Goal: Navigation & Orientation: Understand site structure

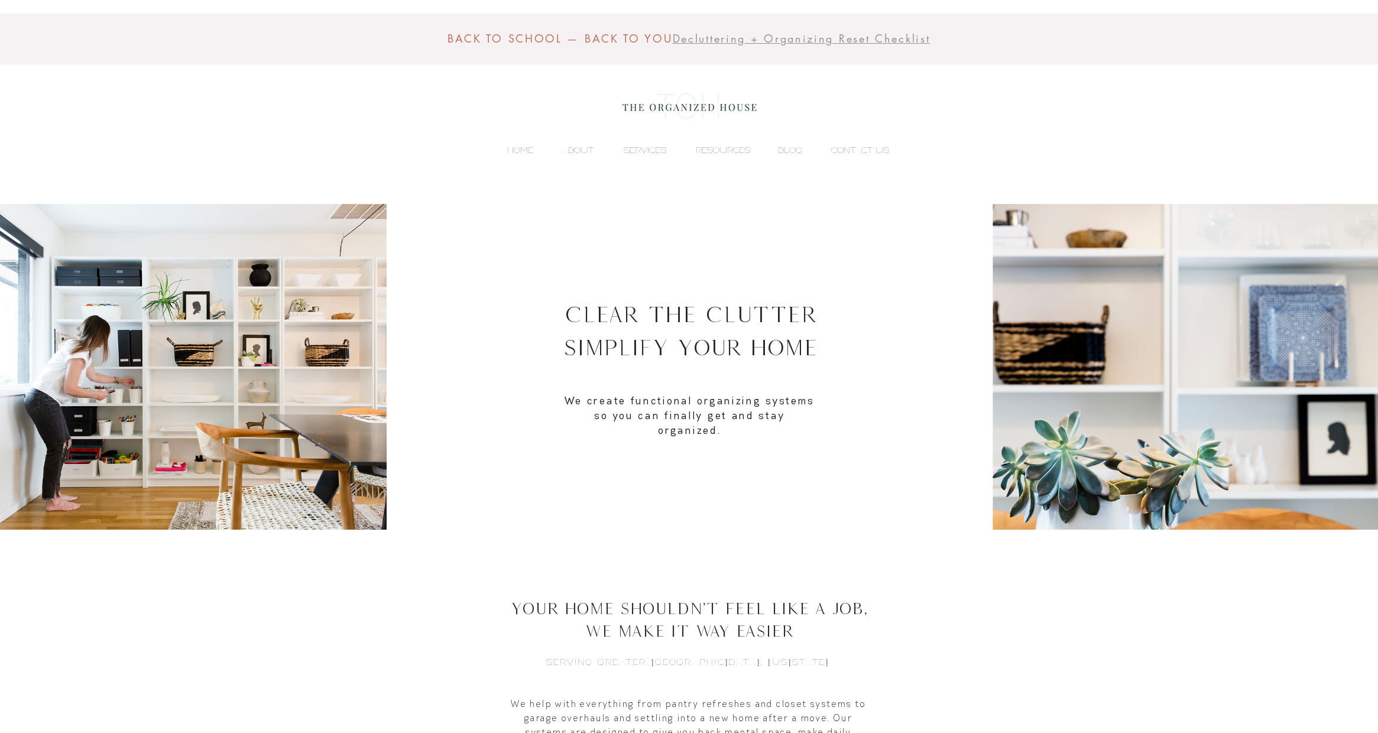
drag, startPoint x: 588, startPoint y: 147, endPoint x: 609, endPoint y: 158, distance: 24.3
click at [588, 147] on p "ABOUT" at bounding box center [578, 150] width 44 height 18
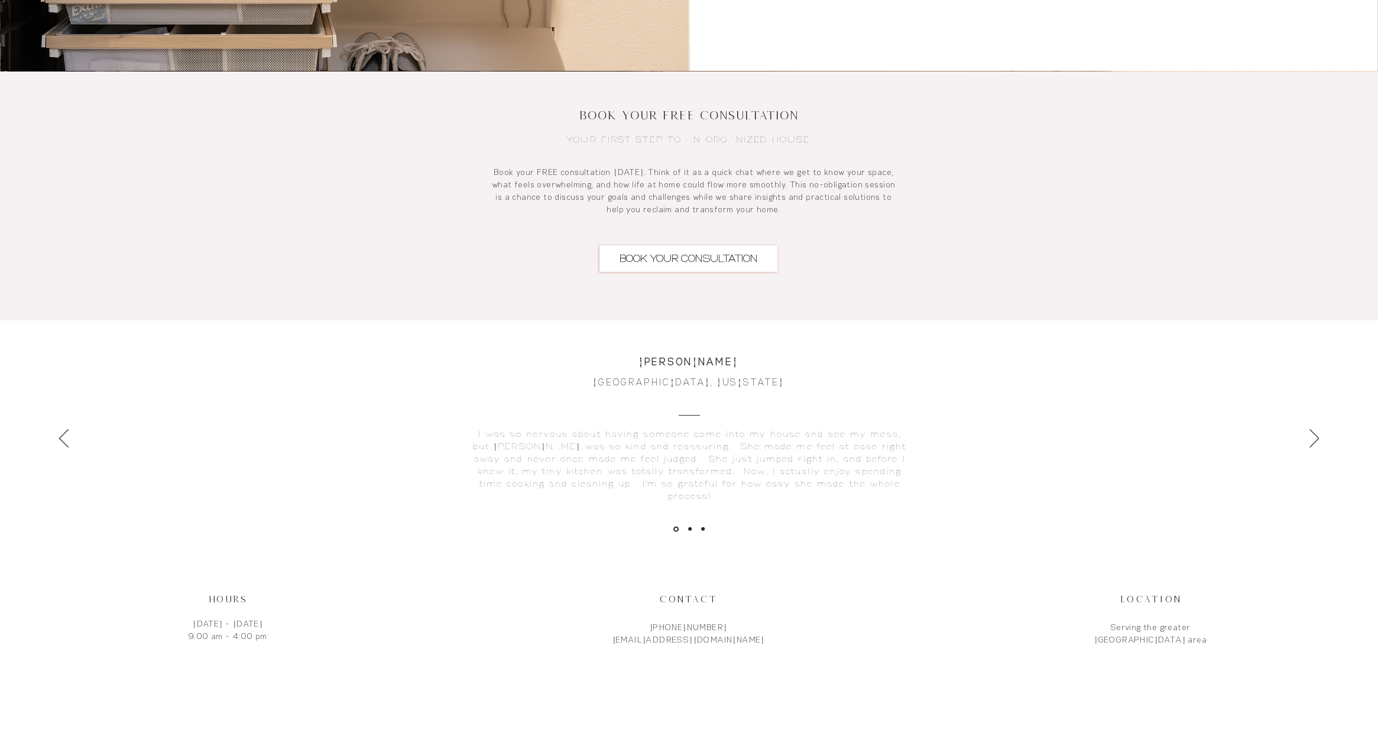
scroll to position [2645, 0]
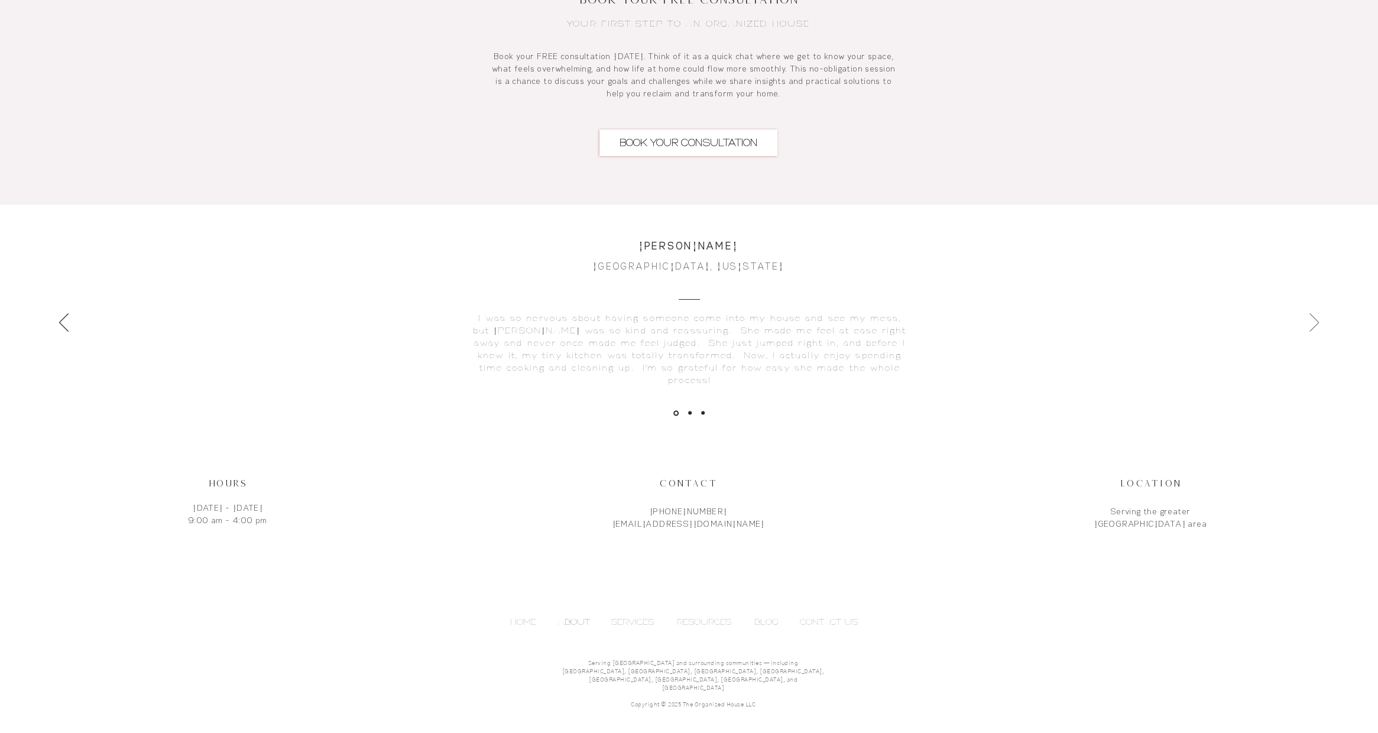
click at [1312, 315] on icon "Next" at bounding box center [1313, 322] width 9 height 18
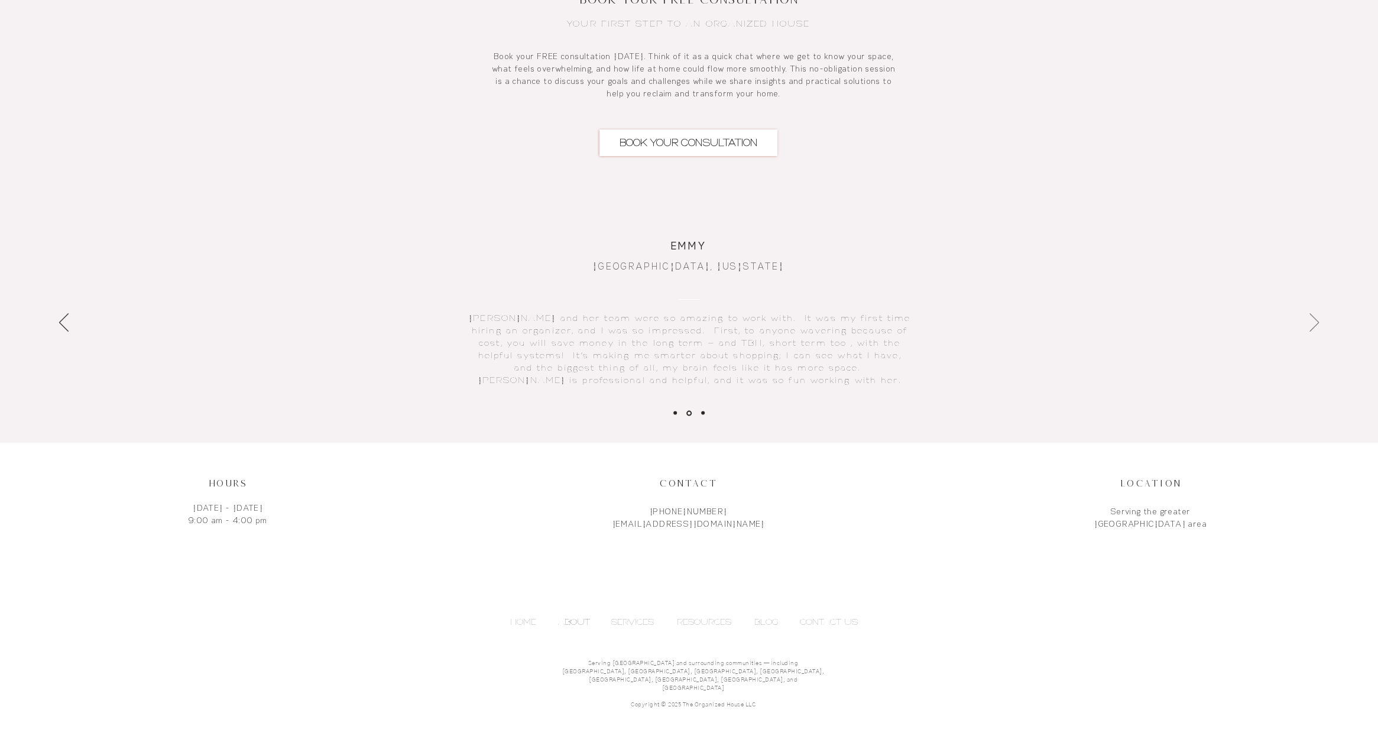
click at [1317, 313] on icon "Next" at bounding box center [1313, 322] width 9 height 18
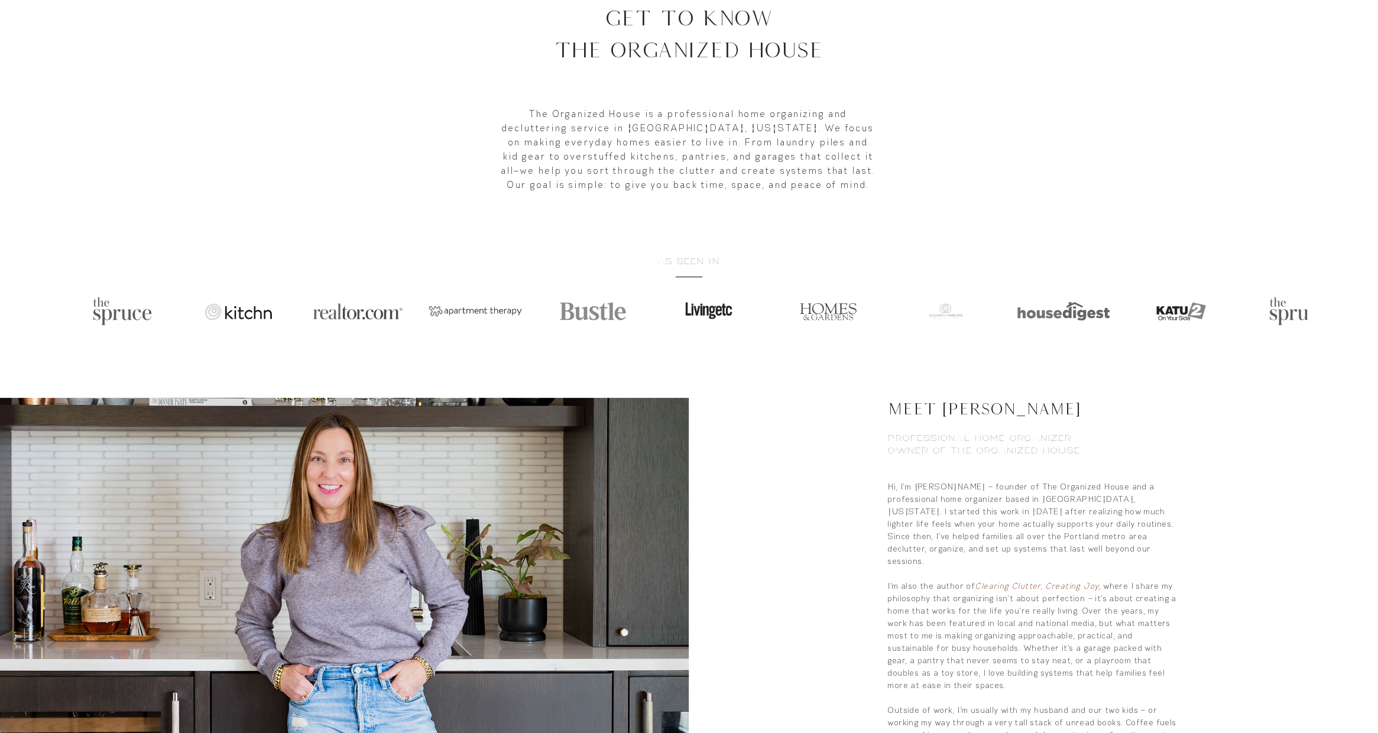
scroll to position [0, 0]
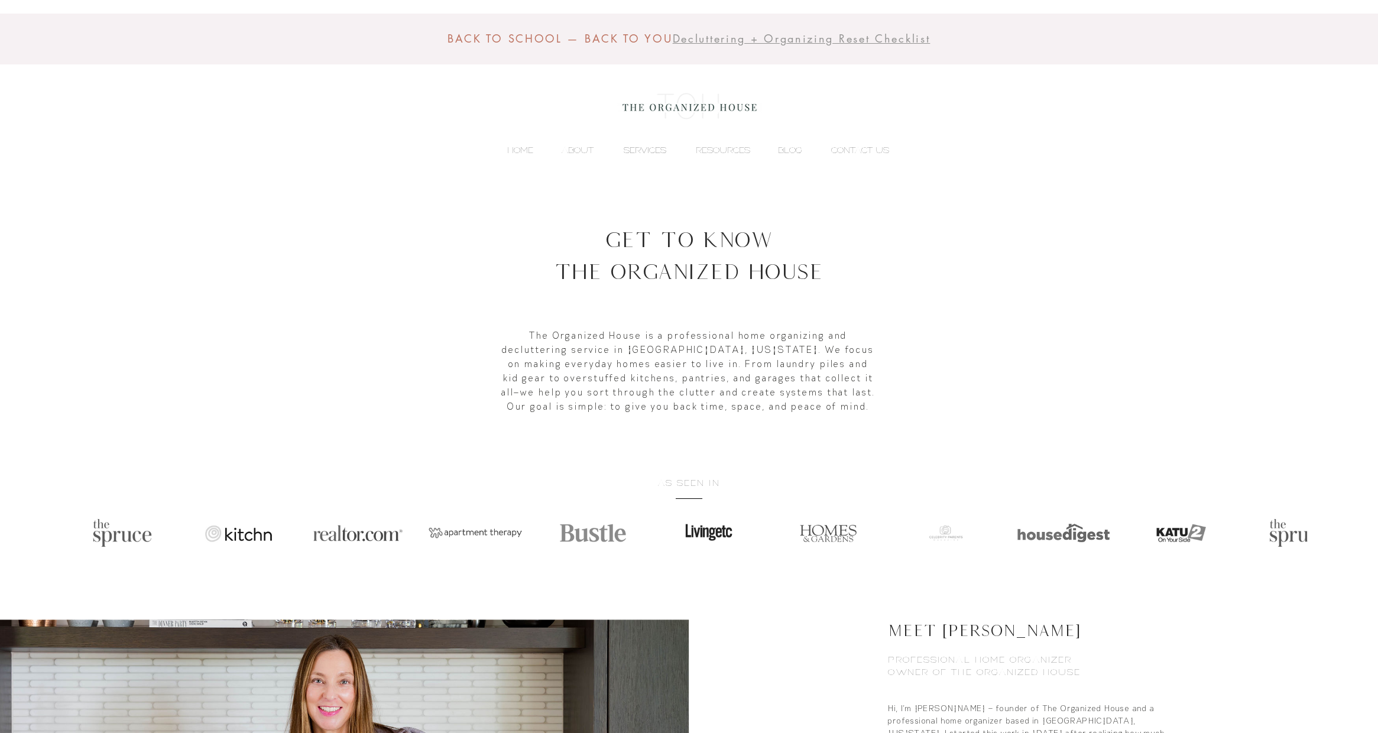
click at [649, 148] on p "SERVICES" at bounding box center [645, 150] width 54 height 18
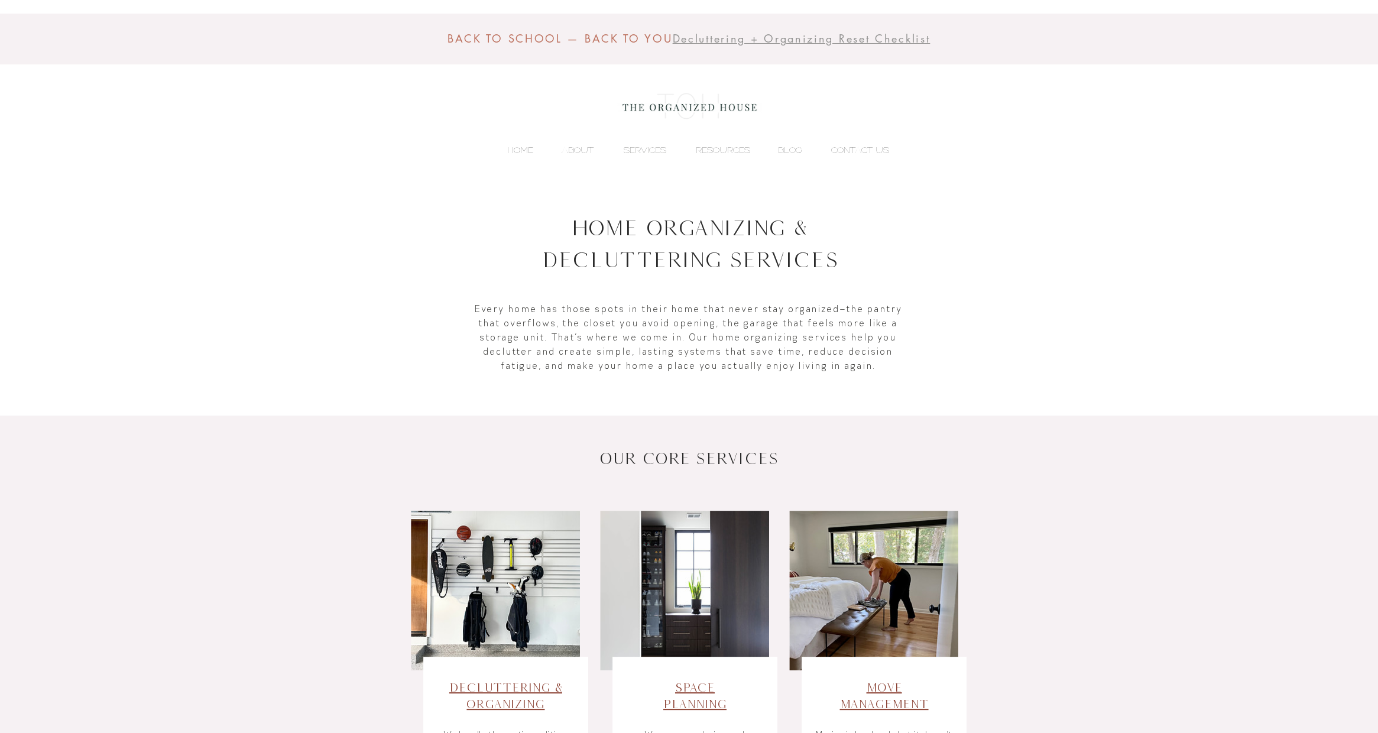
click at [515, 151] on p "HOME" at bounding box center [520, 150] width 38 height 18
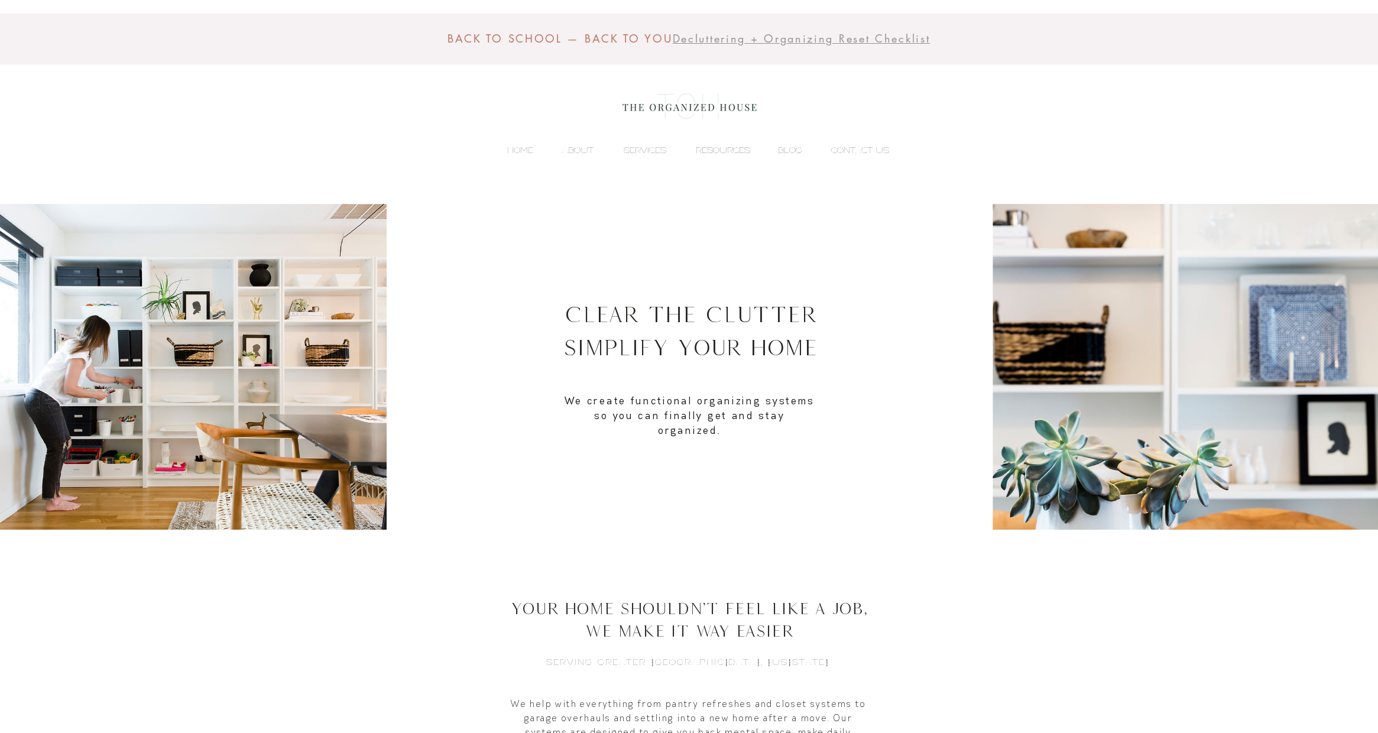
click at [730, 150] on p "RESOURCES" at bounding box center [723, 150] width 66 height 18
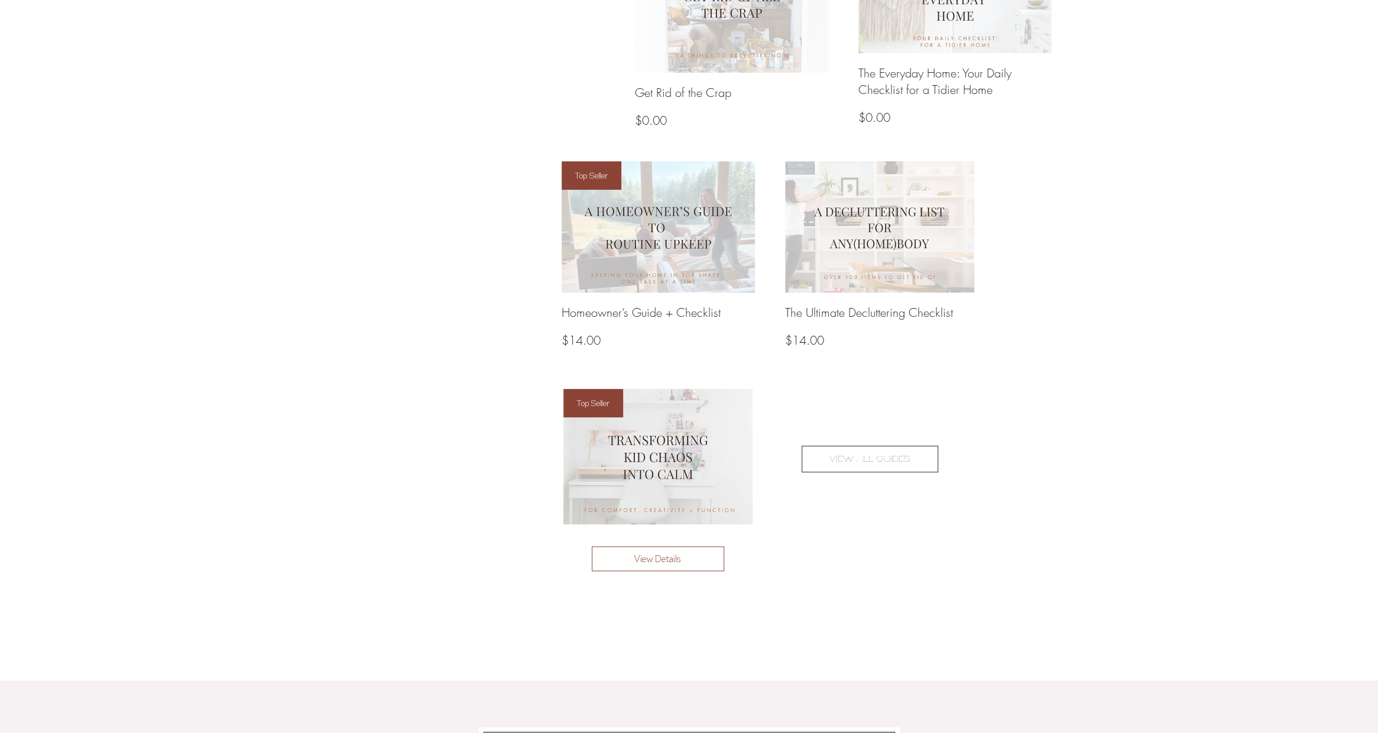
scroll to position [1064, 0]
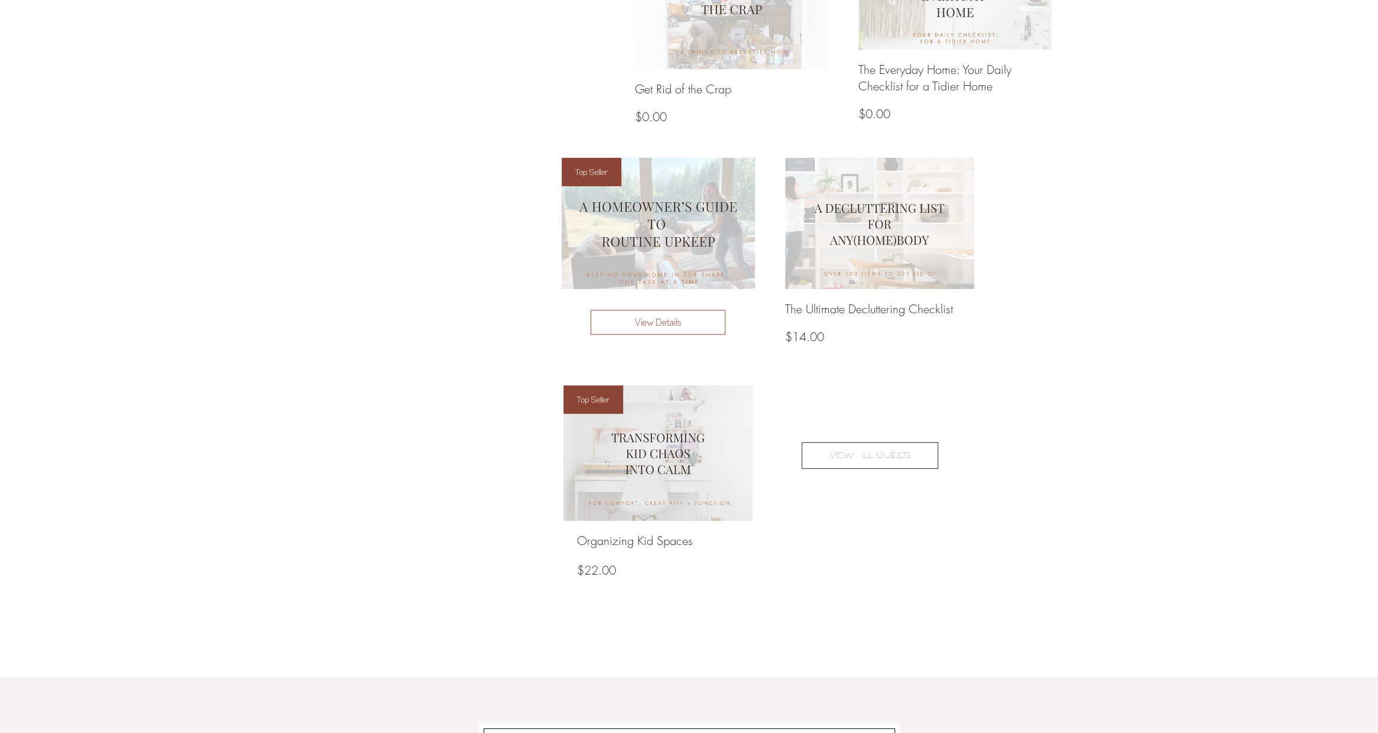
click at [659, 212] on img at bounding box center [657, 223] width 207 height 141
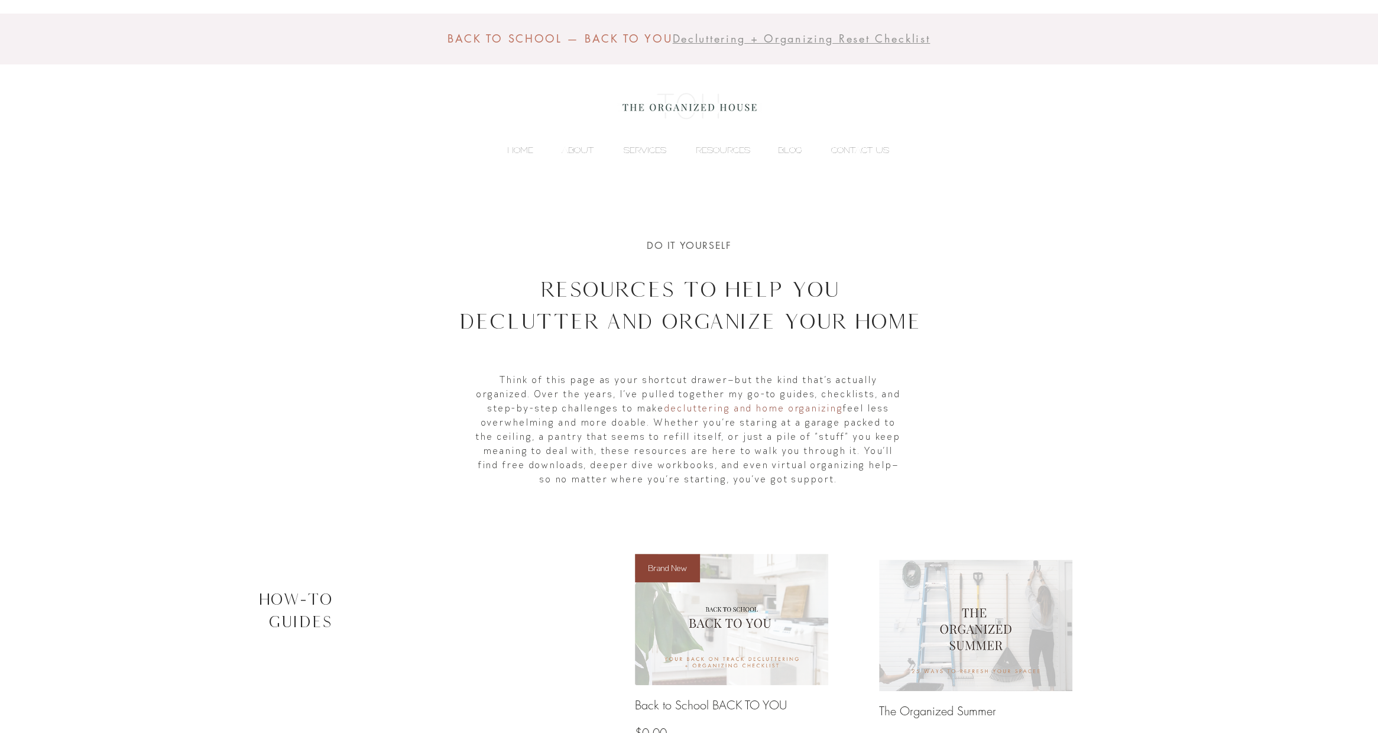
scroll to position [1064, 0]
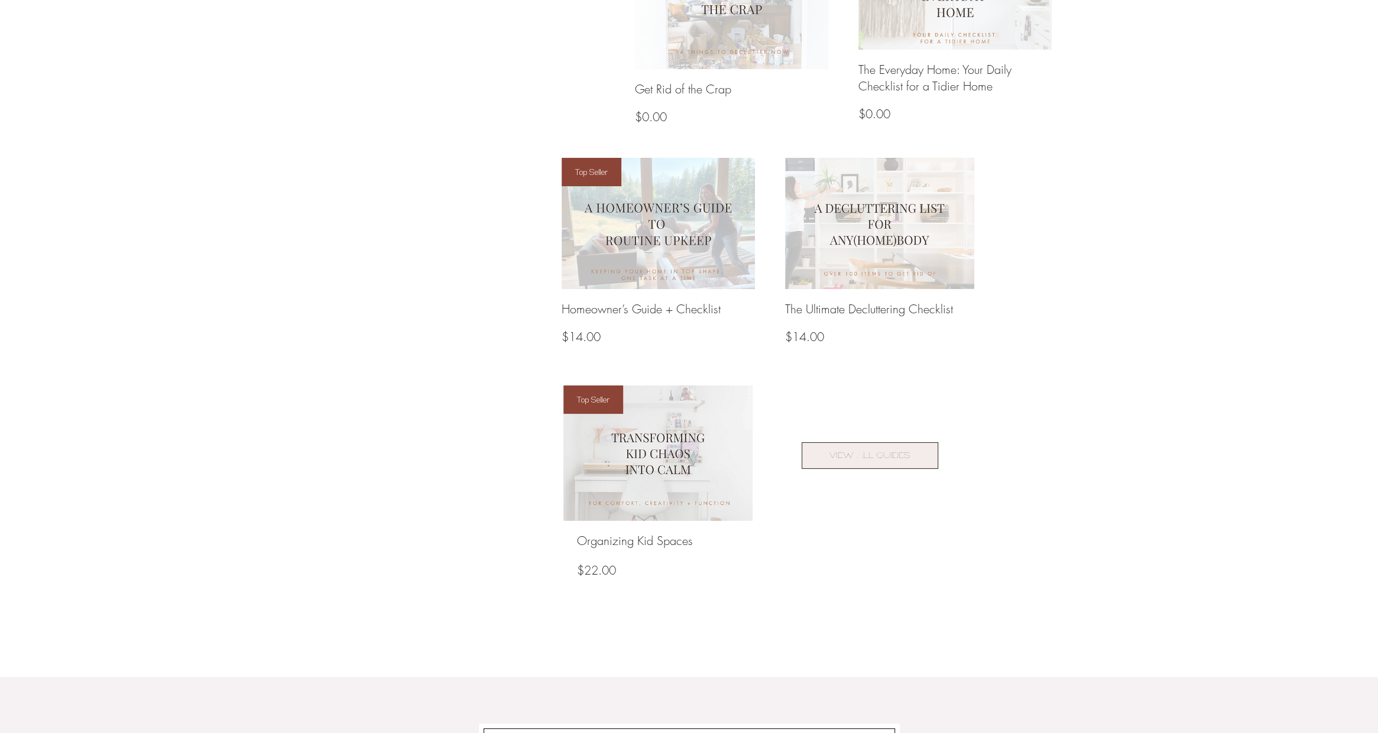
click at [864, 452] on span "VIEW ALL GUIDES" at bounding box center [869, 455] width 80 height 12
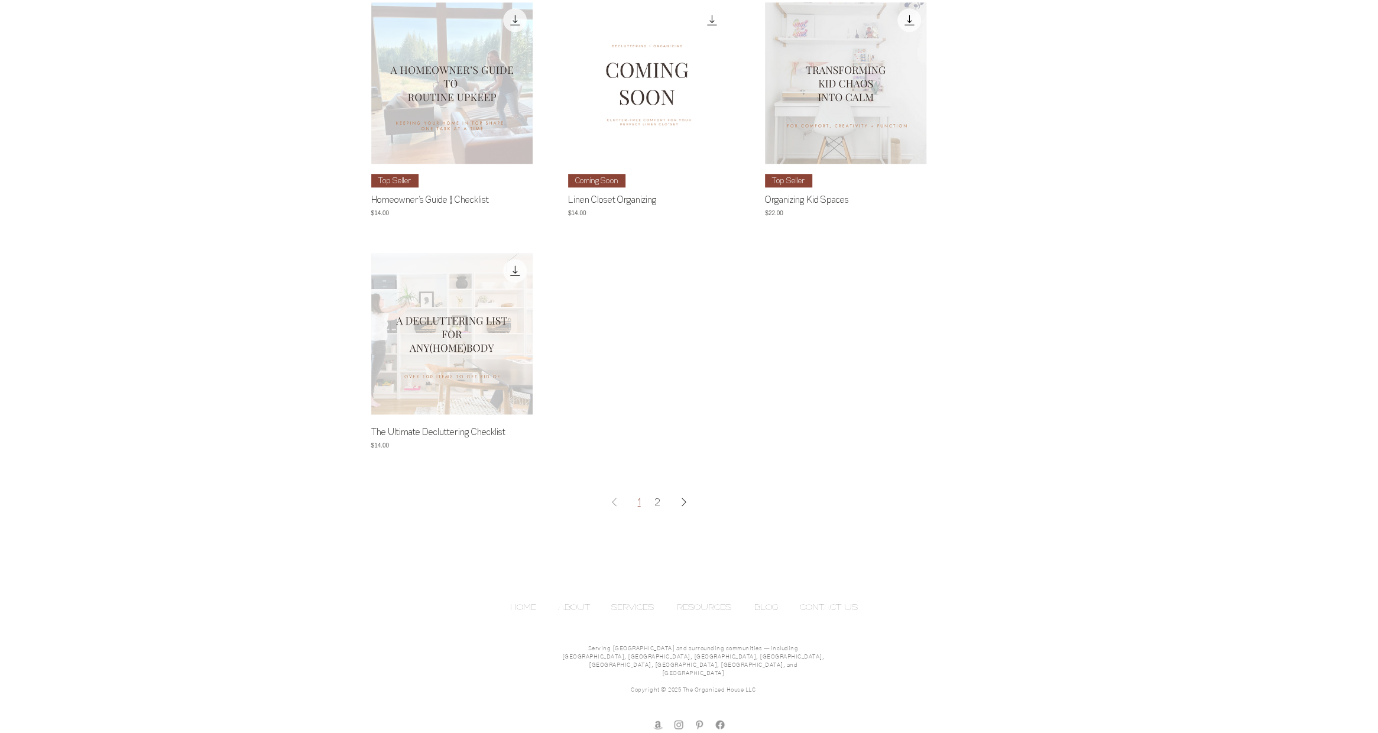
scroll to position [887, 0]
click at [682, 508] on icon "Next Page" at bounding box center [684, 501] width 14 height 14
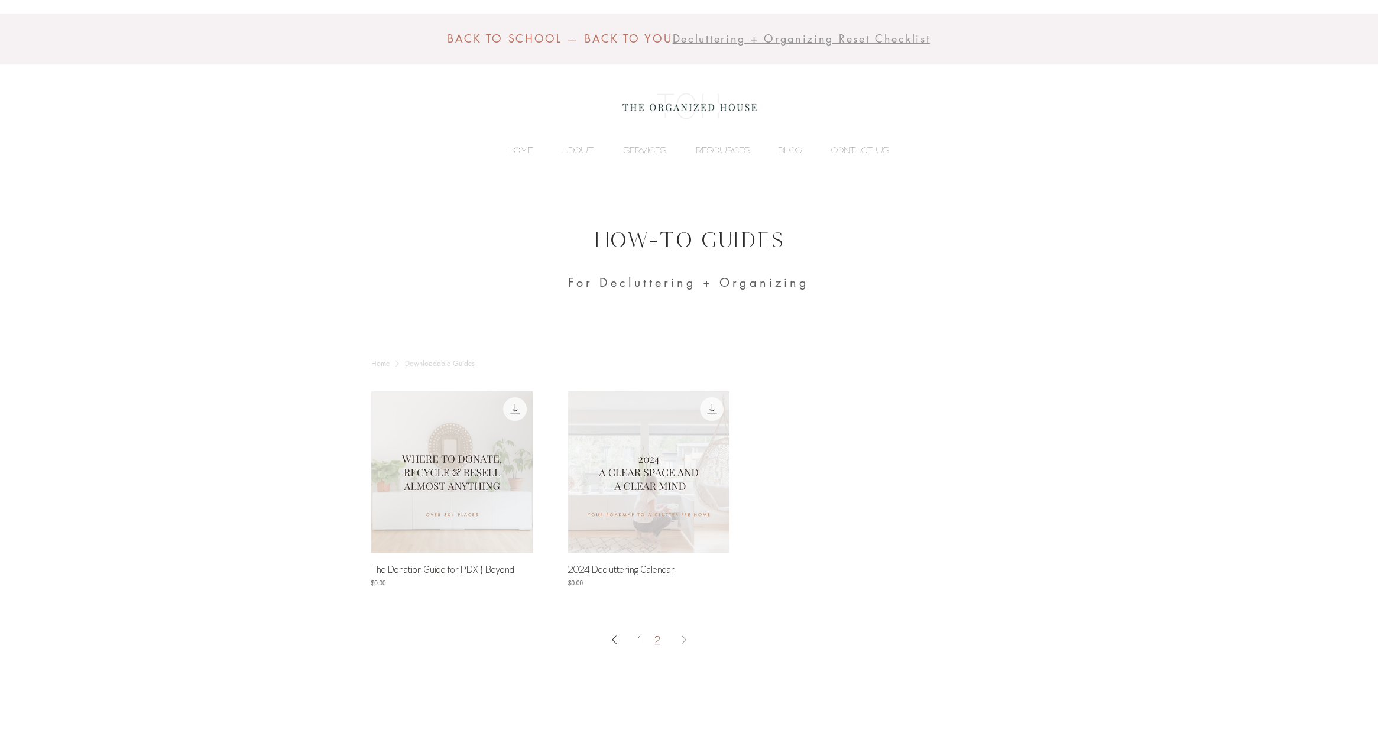
click at [520, 151] on p "HOME" at bounding box center [520, 150] width 38 height 18
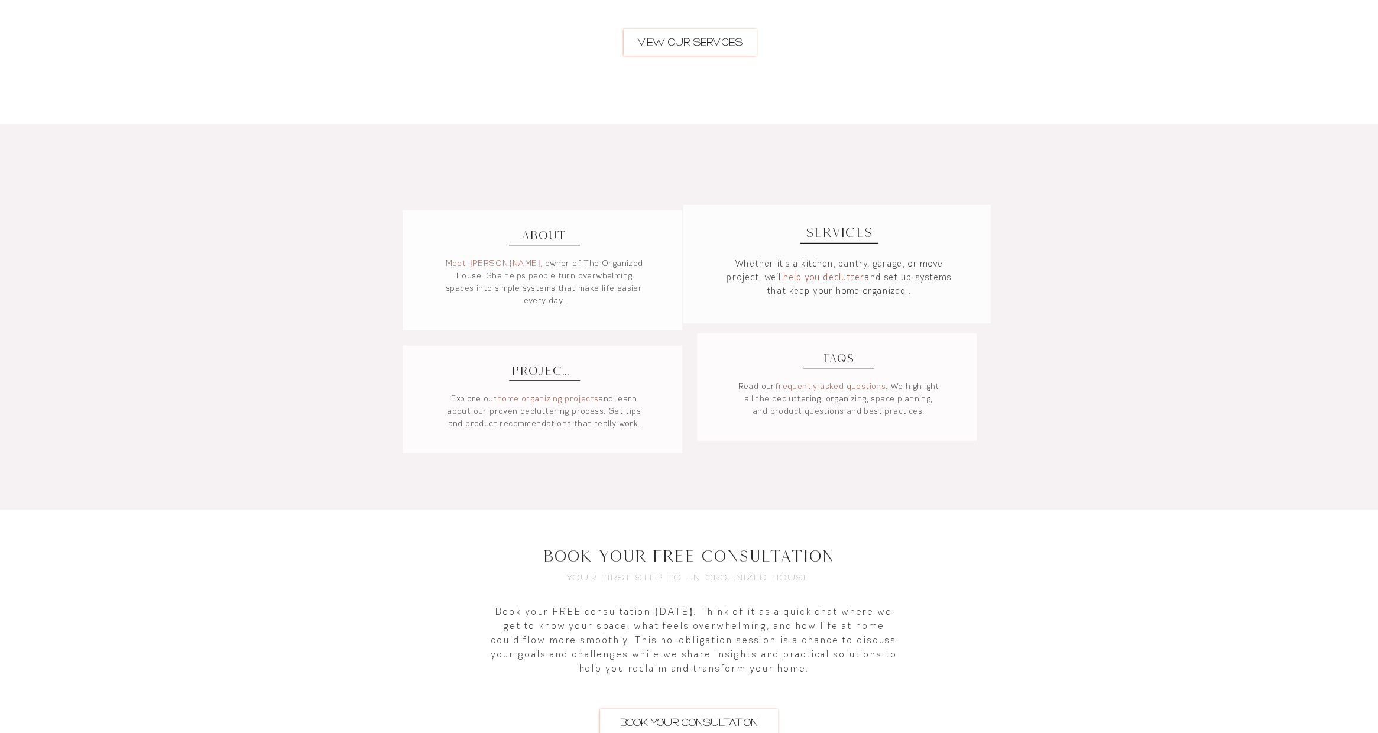
scroll to position [768, 0]
click at [843, 232] on span "SERVICES" at bounding box center [839, 232] width 60 height 18
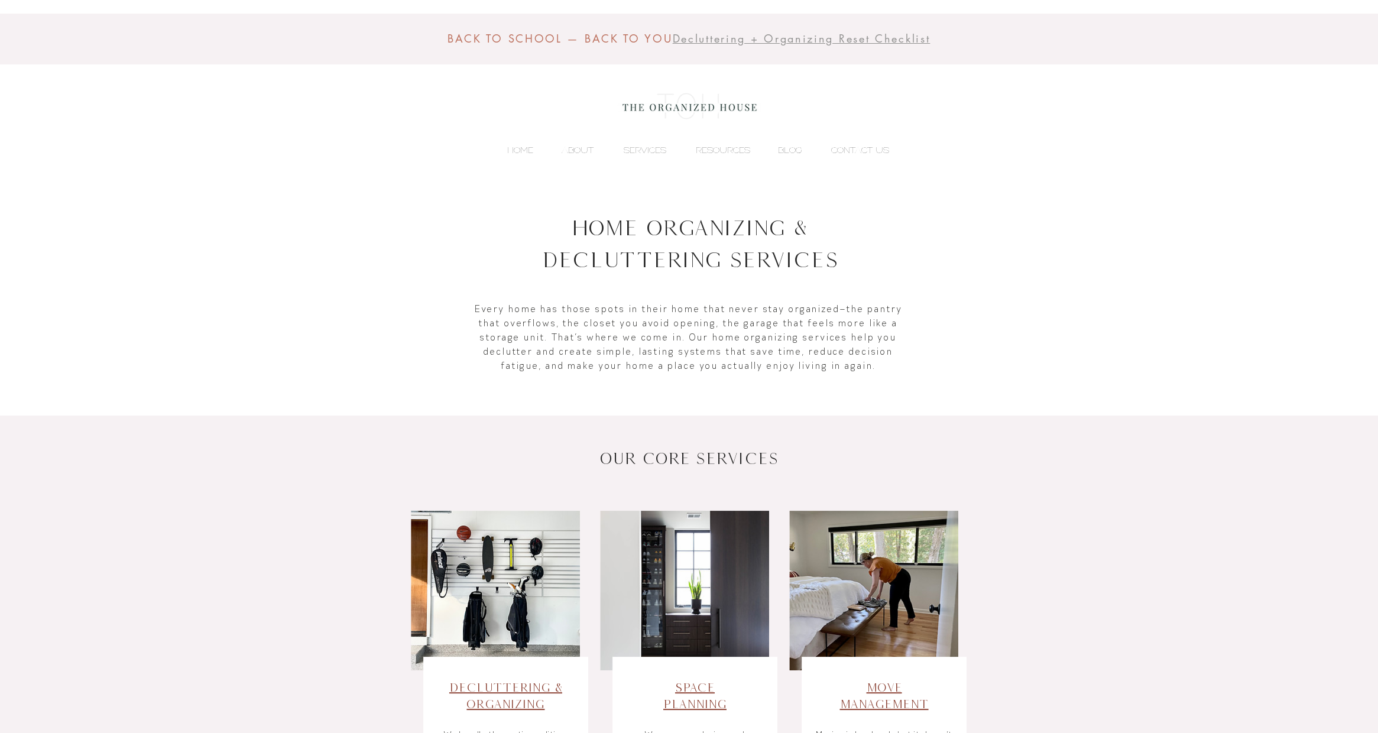
click at [986, 299] on div "main content" at bounding box center [689, 294] width 1378 height 181
drag, startPoint x: 514, startPoint y: 145, endPoint x: 1034, endPoint y: 174, distance: 520.4
click at [514, 145] on p "HOME" at bounding box center [520, 150] width 38 height 18
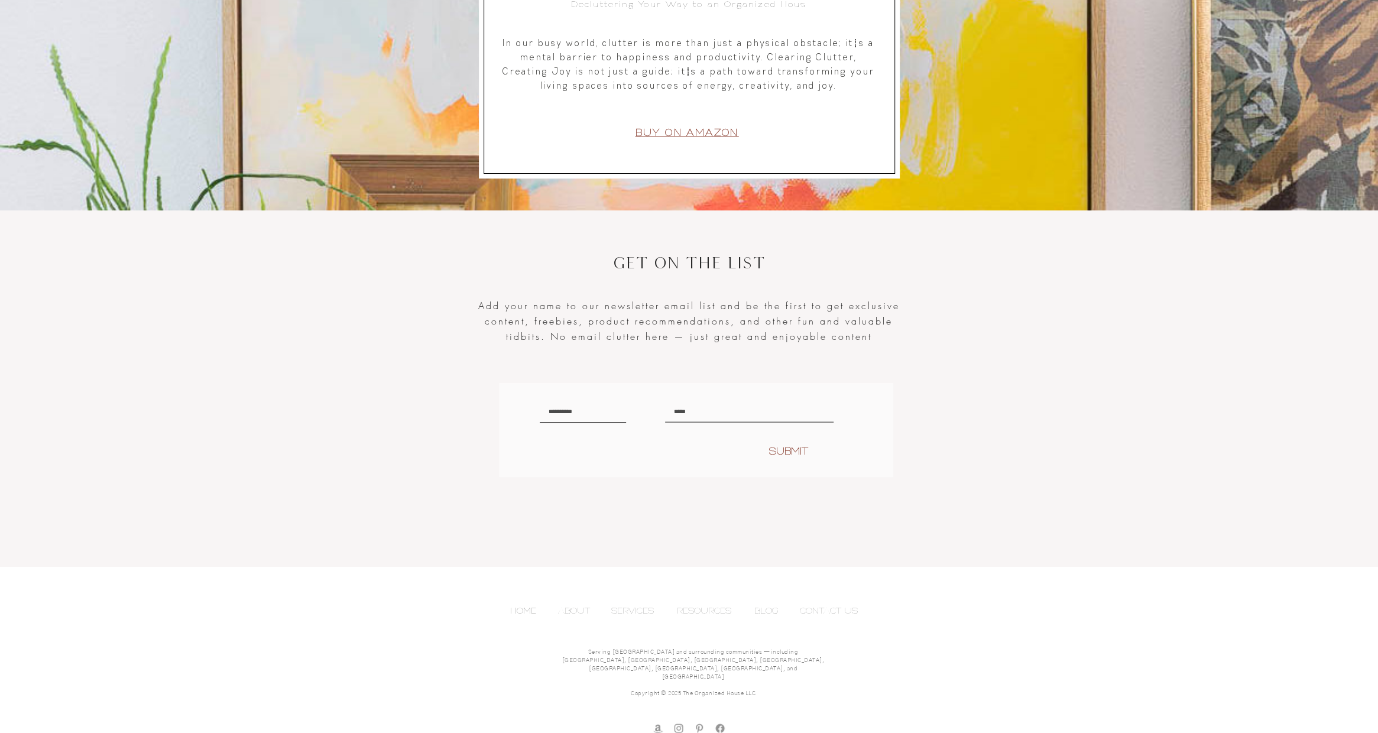
scroll to position [2074, 0]
